Goal: Register for event/course

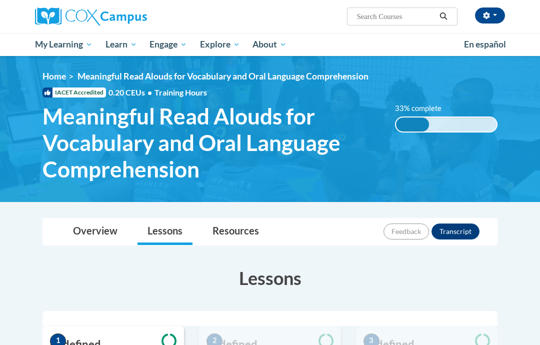
click at [0, 0] on span "My Course Progress" at bounding box center [0, 0] width 0 height 0
click at [124, 25] on img at bounding box center [91, 17] width 112 height 18
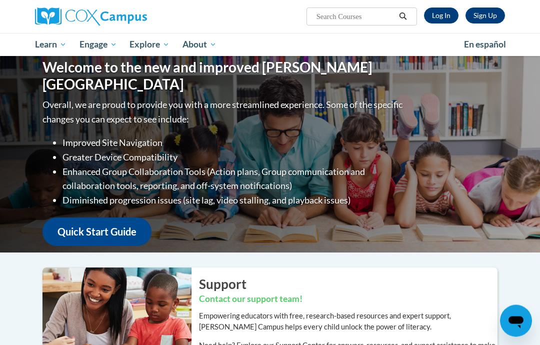
scroll to position [4, 0]
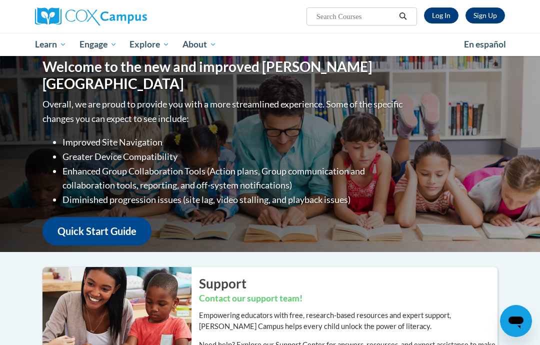
click at [0, 0] on span "Early Care and Learning" at bounding box center [0, 0] width 0 height 0
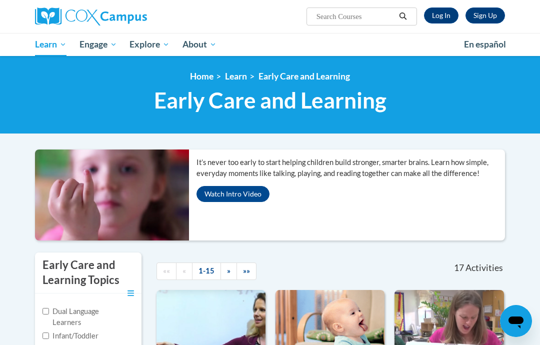
click at [0, 0] on span "PK-5 Structured Literacy Program" at bounding box center [0, 0] width 0 height 0
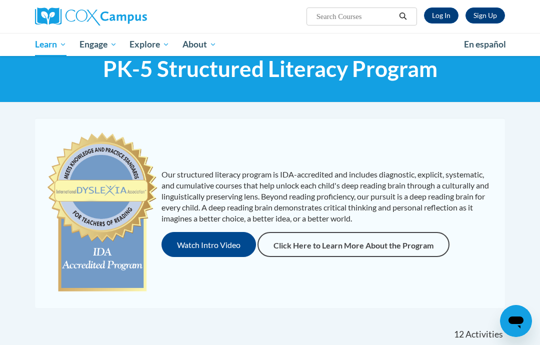
scroll to position [31, 0]
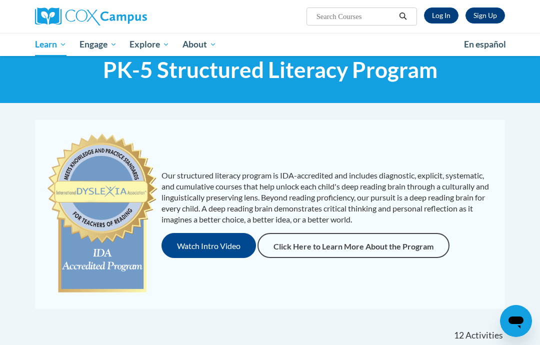
click at [55, 17] on img at bounding box center [91, 17] width 112 height 18
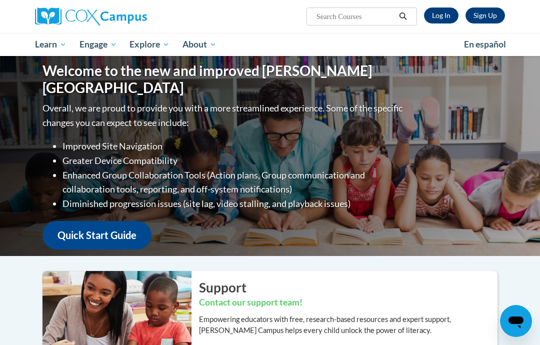
click at [338, 16] on input "Search..." at bounding box center [356, 17] width 80 height 12
type input "Talk"
click at [401, 17] on icon "Search" at bounding box center [403, 17] width 8 height 8
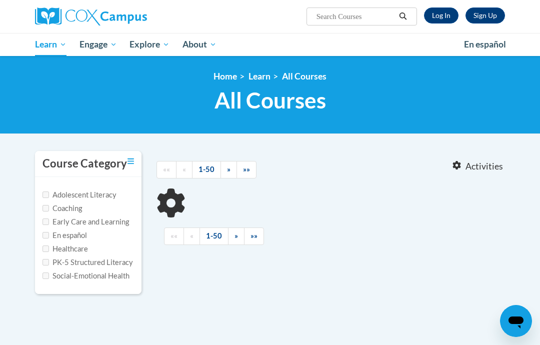
type input "Talk"
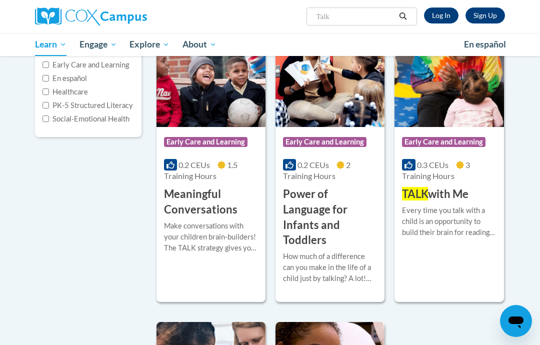
scroll to position [156, 0]
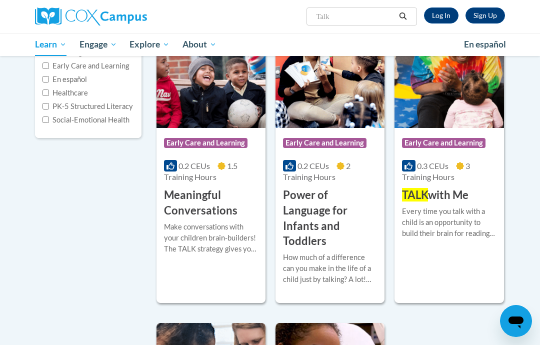
click at [470, 243] on div "Every time you talk with a child is an opportunity to build their brain for rea…" at bounding box center [449, 226] width 94 height 41
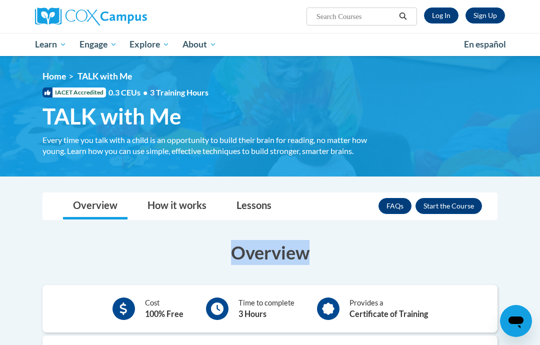
click at [467, 206] on button "Enroll" at bounding box center [449, 206] width 67 height 16
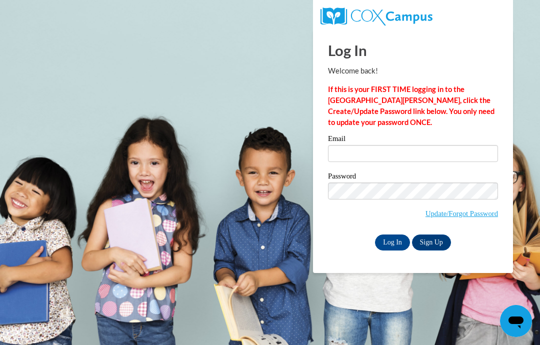
click at [119, 126] on body "Log In Welcome back! If this is your FIRST TIME logging in to the [GEOGRAPHIC_D…" at bounding box center [270, 172] width 540 height 345
click at [39, 245] on body "Log In Welcome back! If this is your FIRST TIME logging in to the [GEOGRAPHIC_D…" at bounding box center [270, 172] width 540 height 345
